Goal: Transaction & Acquisition: Purchase product/service

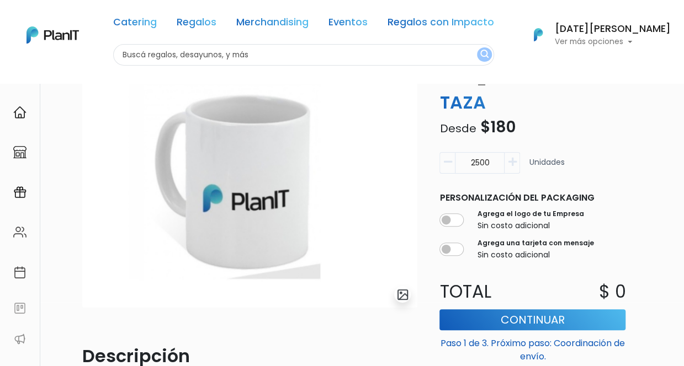
scroll to position [166, 0]
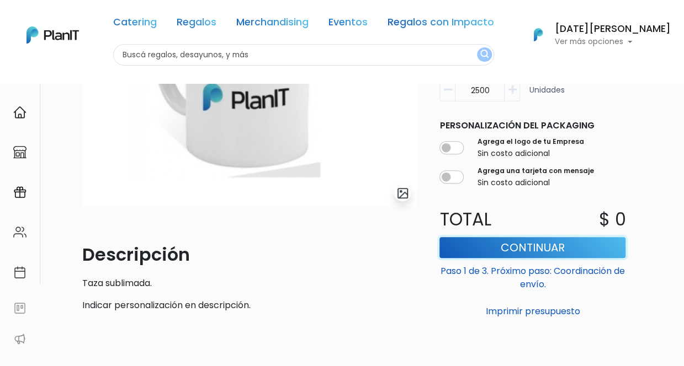
click at [544, 246] on button "Continuar" at bounding box center [532, 247] width 186 height 21
type input "0"
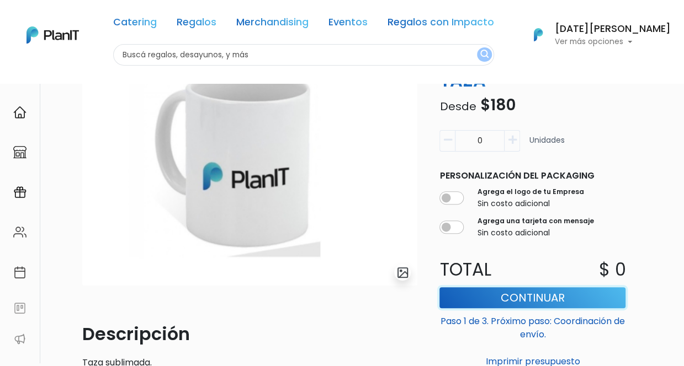
scroll to position [74, 0]
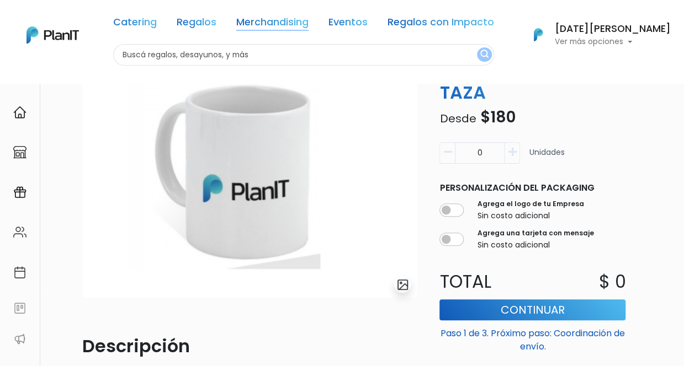
click at [283, 28] on link "Merchandising" at bounding box center [272, 24] width 72 height 13
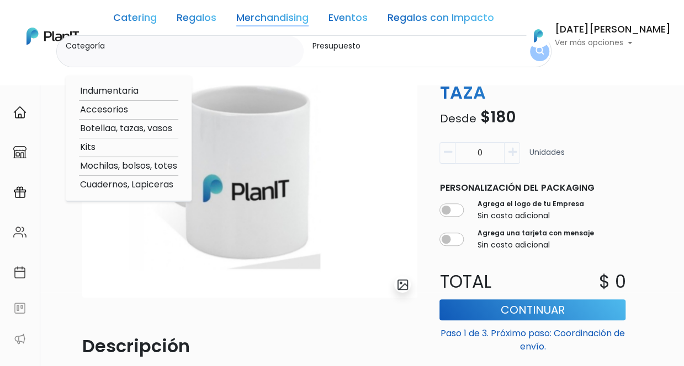
click at [178, 186] on option "Cuadernos, Lapiceras" at bounding box center [128, 185] width 99 height 14
type input "Cuadernos, Lapiceras"
type input "$0 - $1000"
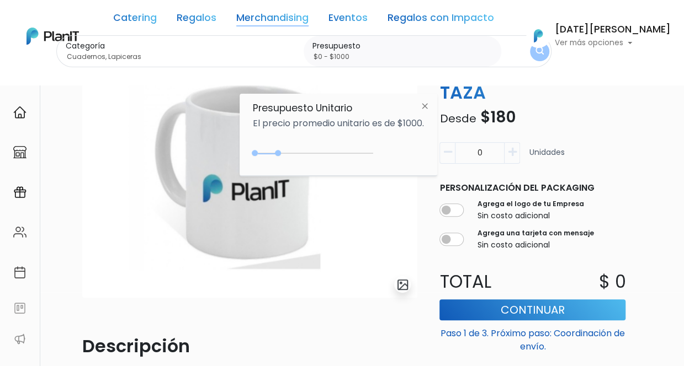
click at [543, 52] on img "submit" at bounding box center [539, 51] width 8 height 10
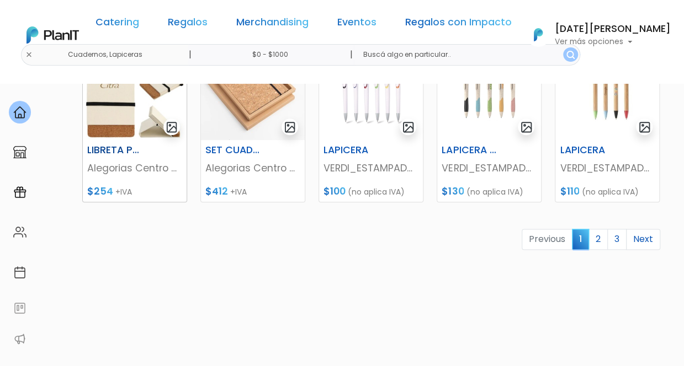
scroll to position [598, 0]
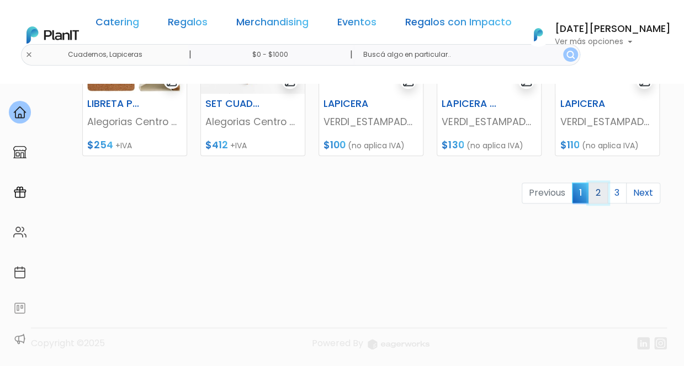
click at [599, 188] on link "2" at bounding box center [597, 193] width 19 height 21
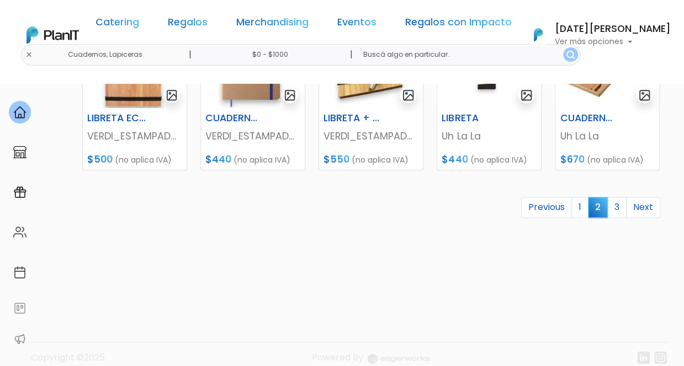
scroll to position [598, 0]
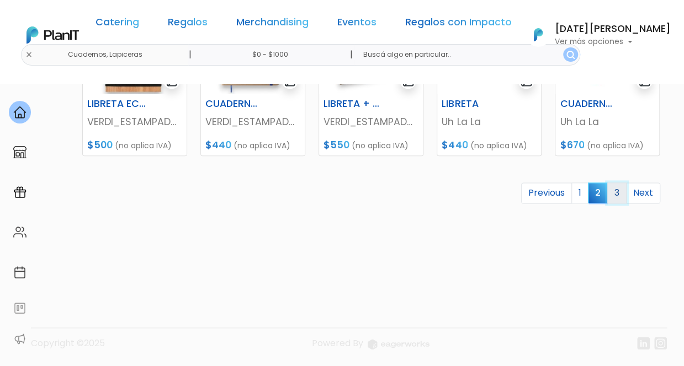
click at [616, 190] on link "3" at bounding box center [616, 193] width 19 height 21
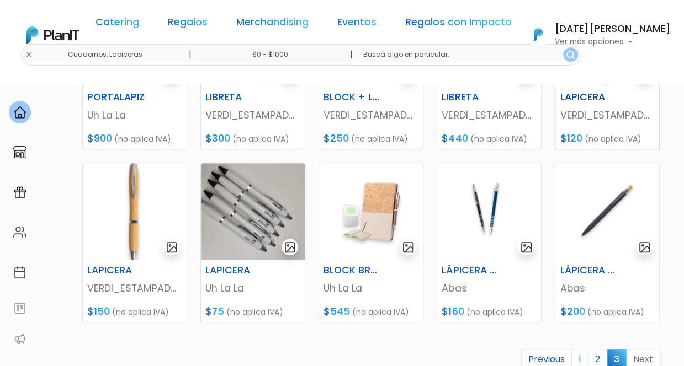
scroll to position [276, 0]
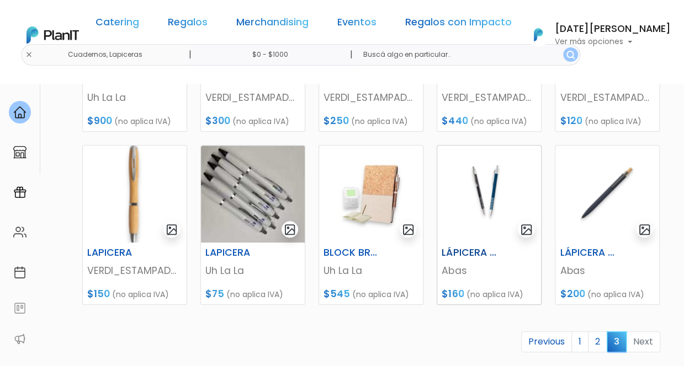
click at [456, 239] on img at bounding box center [489, 194] width 104 height 97
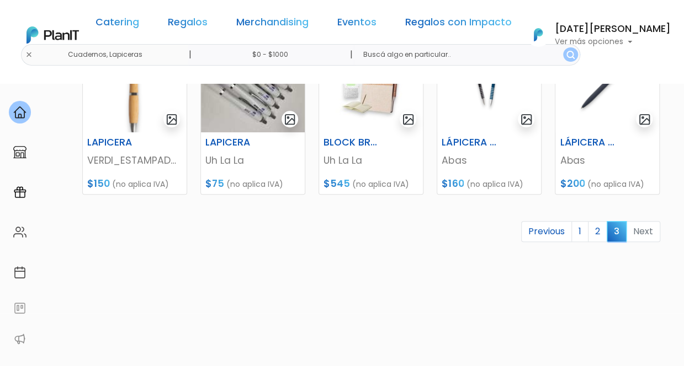
scroll to position [425, 0]
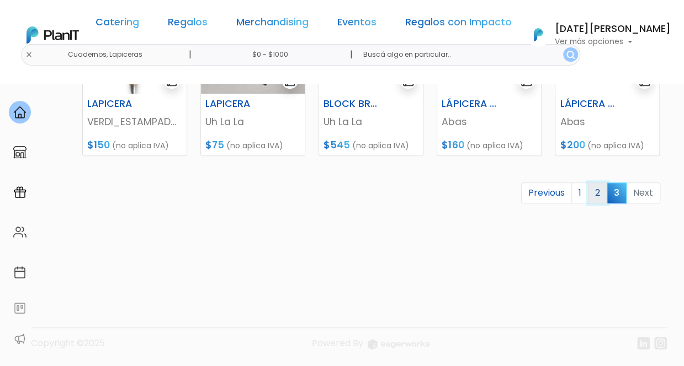
click at [593, 193] on link "2" at bounding box center [597, 193] width 19 height 21
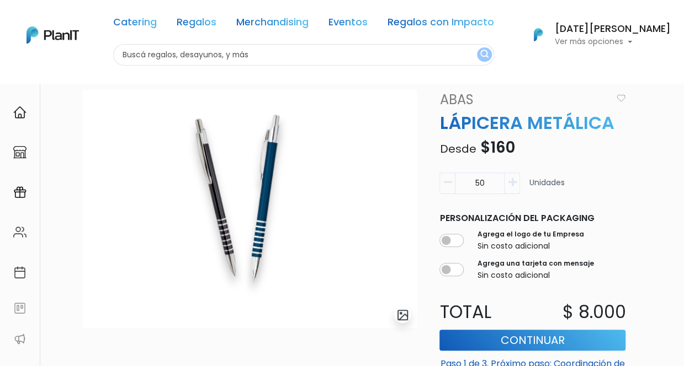
scroll to position [41, 0]
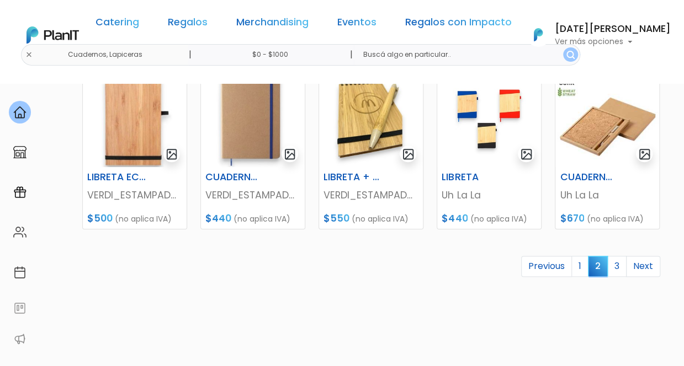
scroll to position [598, 0]
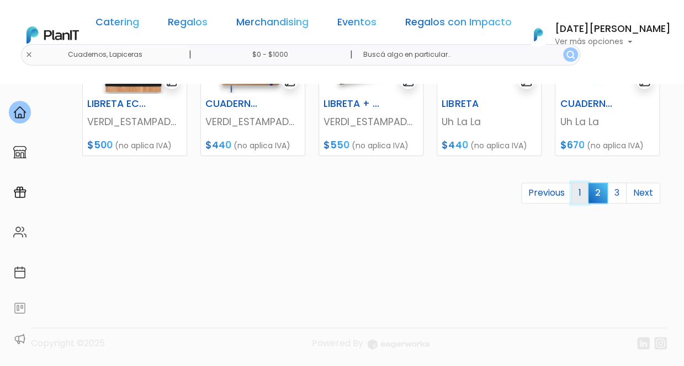
click at [578, 191] on link "1" at bounding box center [579, 193] width 17 height 21
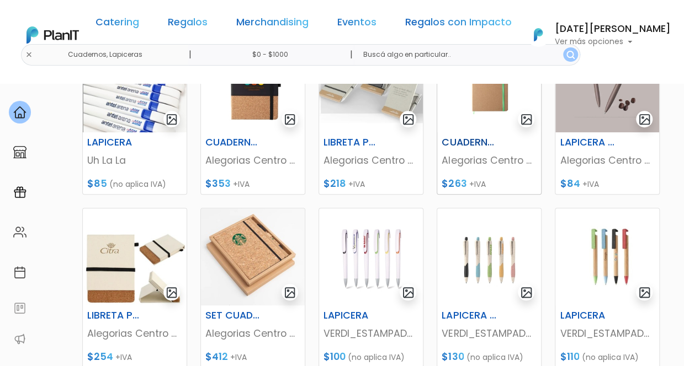
scroll to position [441, 0]
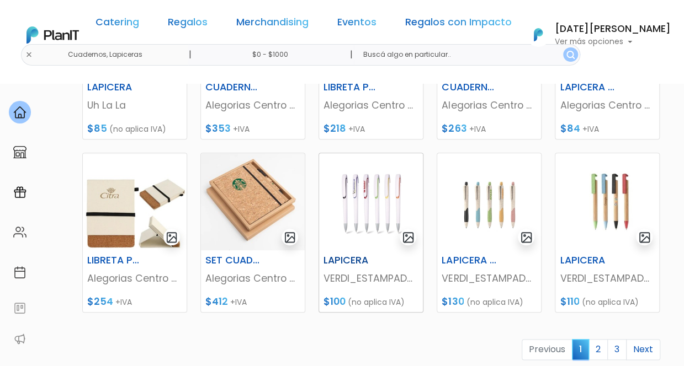
click at [364, 214] on img at bounding box center [371, 201] width 104 height 97
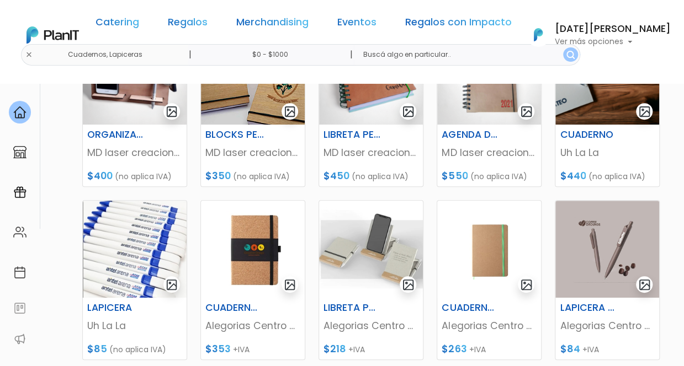
scroll to position [276, 0]
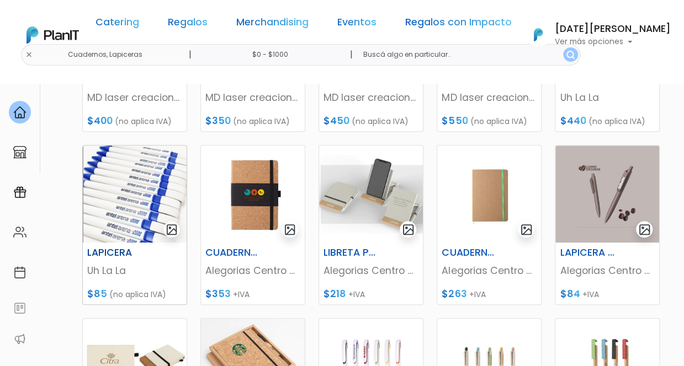
click at [123, 198] on img at bounding box center [135, 194] width 104 height 97
click at [609, 198] on img at bounding box center [607, 194] width 104 height 97
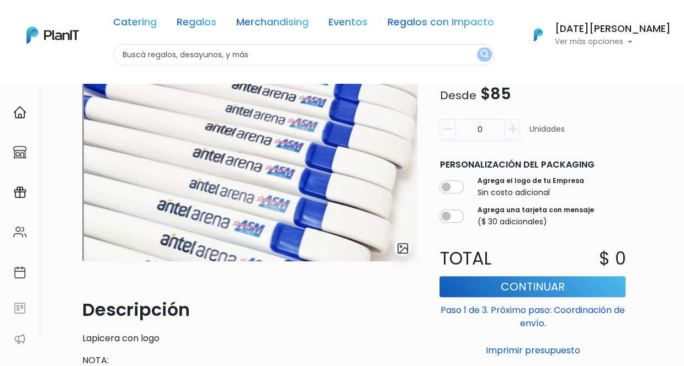
scroll to position [221, 0]
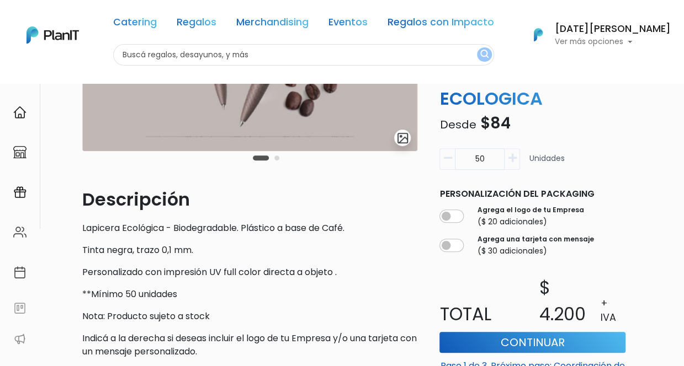
scroll to position [276, 0]
